Goal: Information Seeking & Learning: Check status

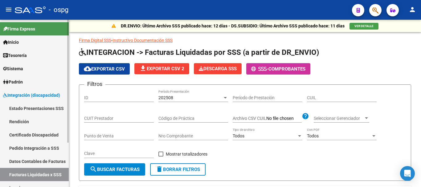
scroll to position [60, 0]
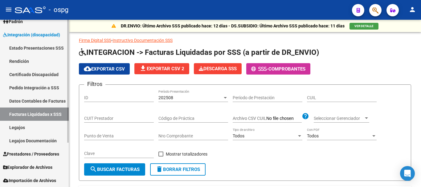
click at [42, 155] on span "Prestadores / Proveedores" at bounding box center [31, 154] width 56 height 7
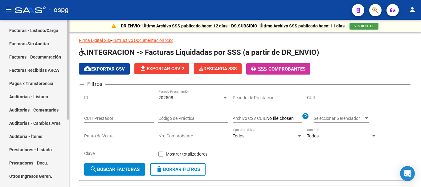
scroll to position [113, 0]
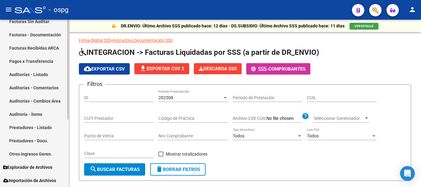
click at [36, 125] on link "Prestadores - Listado" at bounding box center [34, 127] width 69 height 13
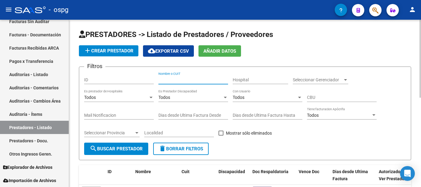
paste input "27411024356"
type input "27411024356"
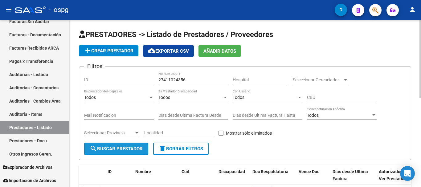
click at [120, 152] on button "search Buscar Prestador" at bounding box center [116, 149] width 64 height 12
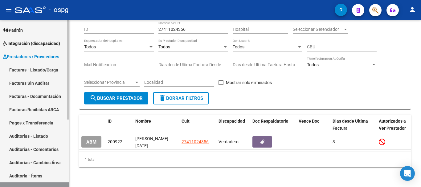
scroll to position [21, 0]
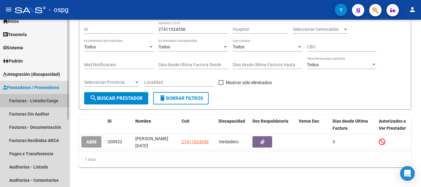
click at [29, 100] on link "Facturas - Listado/Carga" at bounding box center [34, 100] width 69 height 13
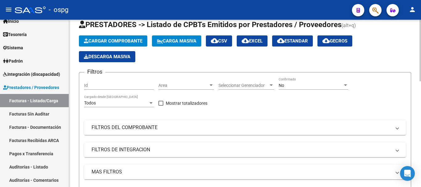
scroll to position [31, 0]
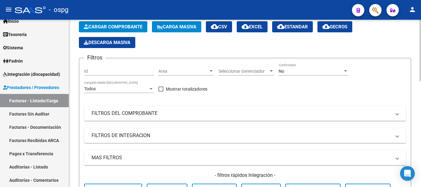
click at [157, 110] on mat-panel-title "FILTROS DEL COMPROBANTE" at bounding box center [242, 113] width 300 height 7
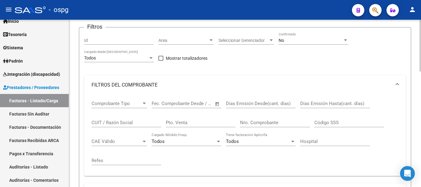
scroll to position [92, 0]
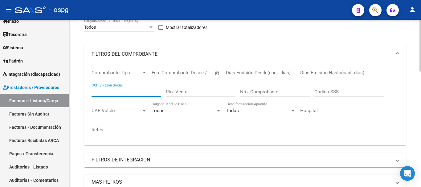
paste input "27411024356"
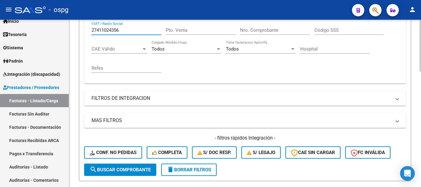
click at [115, 165] on button "search Buscar Comprobante" at bounding box center [120, 170] width 72 height 12
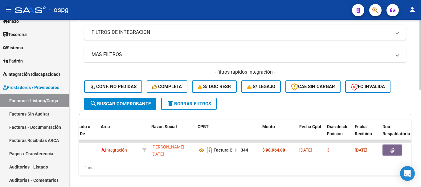
scroll to position [233, 0]
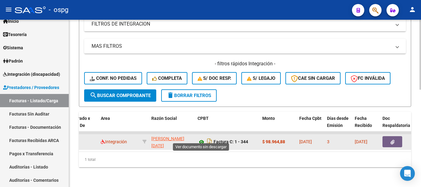
click at [202, 138] on icon at bounding box center [202, 141] width 8 height 7
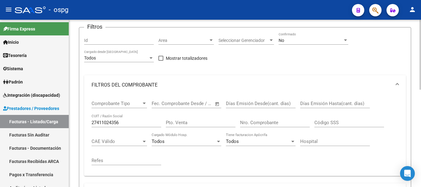
scroll to position [92, 0]
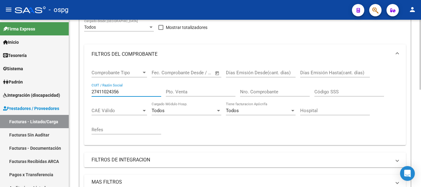
drag, startPoint x: 127, startPoint y: 92, endPoint x: 92, endPoint y: 92, distance: 34.5
click at [92, 92] on input "27411024356" at bounding box center [127, 92] width 70 height 6
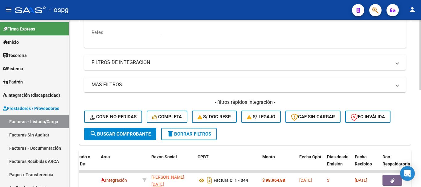
scroll to position [172, 0]
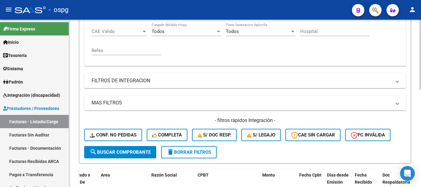
type input "[PERSON_NAME]"
click at [137, 153] on span "search Buscar Comprobante" at bounding box center [120, 152] width 61 height 6
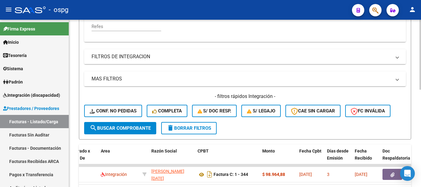
scroll to position [233, 0]
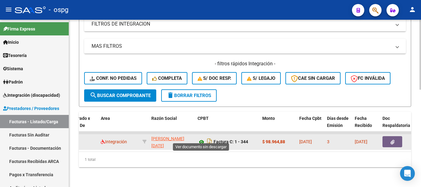
click at [201, 138] on icon at bounding box center [202, 141] width 8 height 7
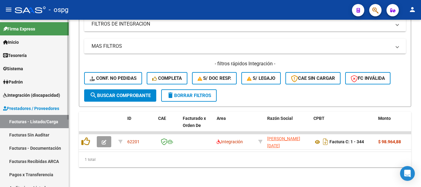
scroll to position [31, 0]
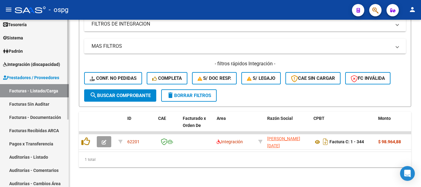
click at [39, 104] on link "Facturas Sin Auditar" at bounding box center [34, 103] width 69 height 13
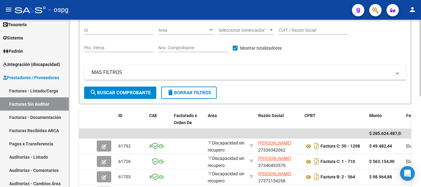
scroll to position [62, 0]
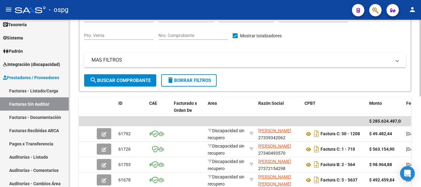
click at [132, 57] on mat-panel-title "MAS FILTROS" at bounding box center [242, 60] width 300 height 7
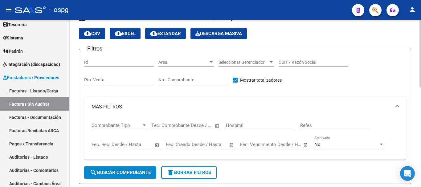
scroll to position [0, 0]
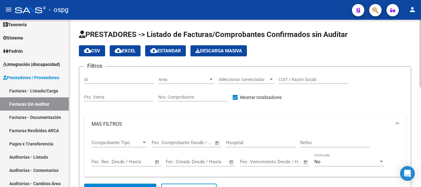
click at [296, 76] on div "CUIT / Razón Social" at bounding box center [314, 77] width 70 height 12
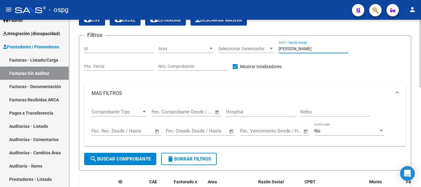
scroll to position [123, 0]
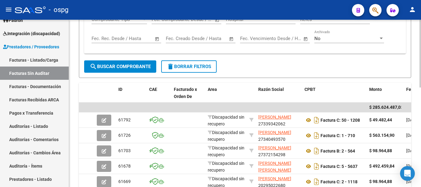
type input "[PERSON_NAME]"
click at [127, 68] on span "search Buscar Comprobante" at bounding box center [120, 67] width 61 height 6
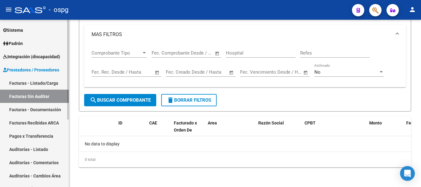
scroll to position [21, 0]
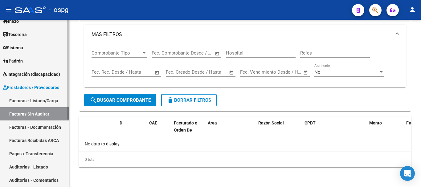
click at [32, 78] on link "Integración (discapacidad)" at bounding box center [34, 73] width 69 height 13
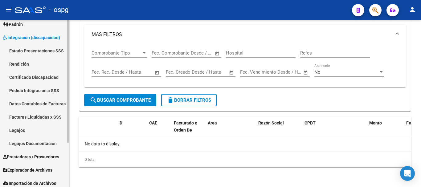
scroll to position [60, 0]
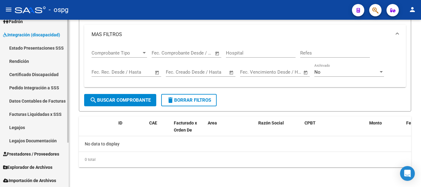
click at [28, 87] on link "Pedido Integración a SSS" at bounding box center [34, 87] width 69 height 13
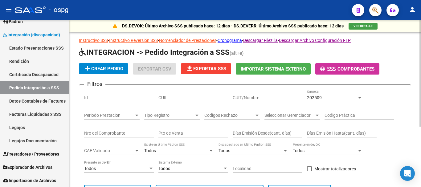
click at [324, 98] on div "202509" at bounding box center [332, 97] width 50 height 5
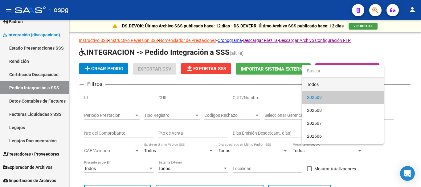
click at [314, 82] on span "Todos" at bounding box center [343, 84] width 72 height 13
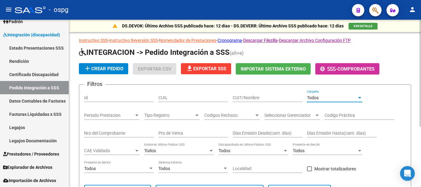
click at [253, 98] on input "CUIT/Nombre" at bounding box center [268, 97] width 70 height 5
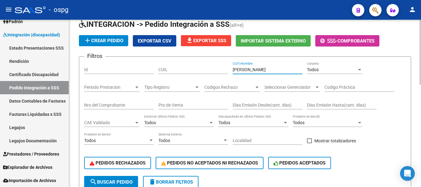
scroll to position [62, 0]
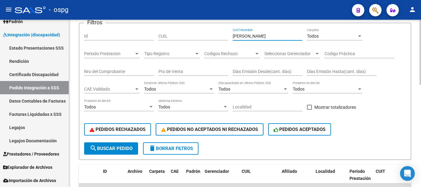
click at [115, 151] on span "search Buscar Pedido" at bounding box center [111, 149] width 43 height 6
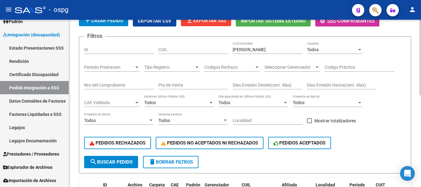
drag, startPoint x: 255, startPoint y: 49, endPoint x: 238, endPoint y: 51, distance: 18.0
click at [238, 51] on div "[PERSON_NAME] CUIT/Nombre" at bounding box center [268, 48] width 70 height 12
drag, startPoint x: 242, startPoint y: 51, endPoint x: 232, endPoint y: 51, distance: 10.5
click at [232, 51] on div "Filtros Id CUIL [PERSON_NAME] CUIT/Nombre Todos Carpeta Periodo Prestacion Peri…" at bounding box center [245, 99] width 322 height 114
paste input "27417579961"
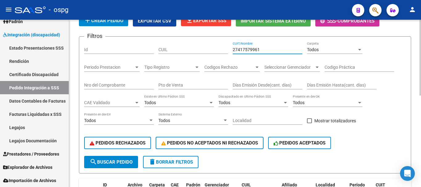
type input "27417579961"
click at [114, 165] on button "search Buscar Pedido" at bounding box center [111, 162] width 54 height 12
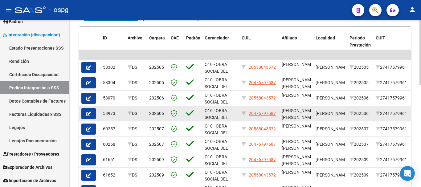
scroll to position [171, 0]
